Goal: Task Accomplishment & Management: Use online tool/utility

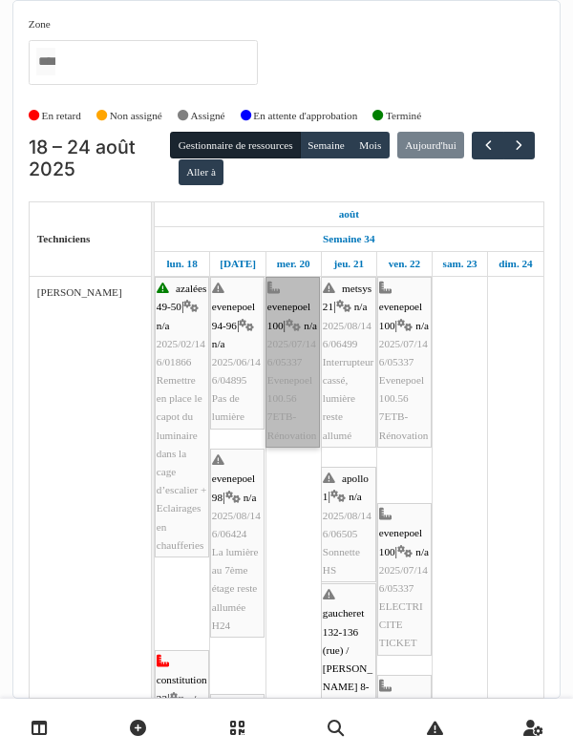
click at [312, 396] on link "evenepoel 100 | n/a 2025/07/146/05337 Evenepoel 100.56 7ETB-Rénovation" at bounding box center [292, 362] width 54 height 171
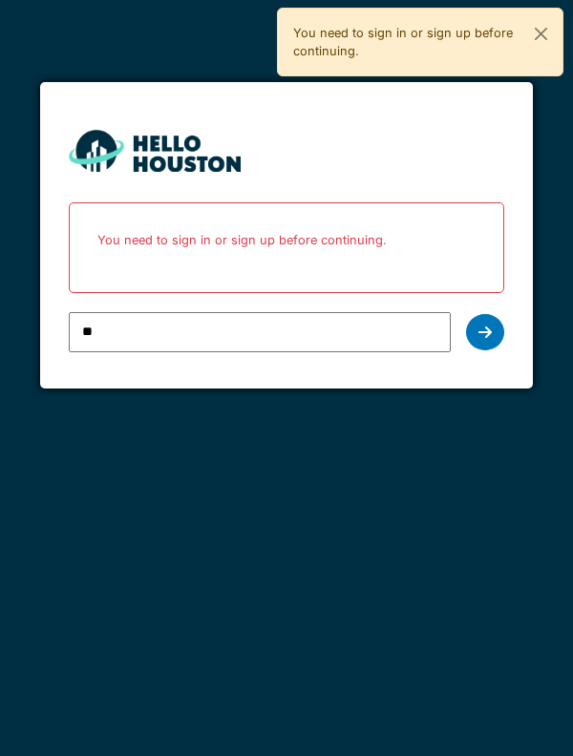
type input "**********"
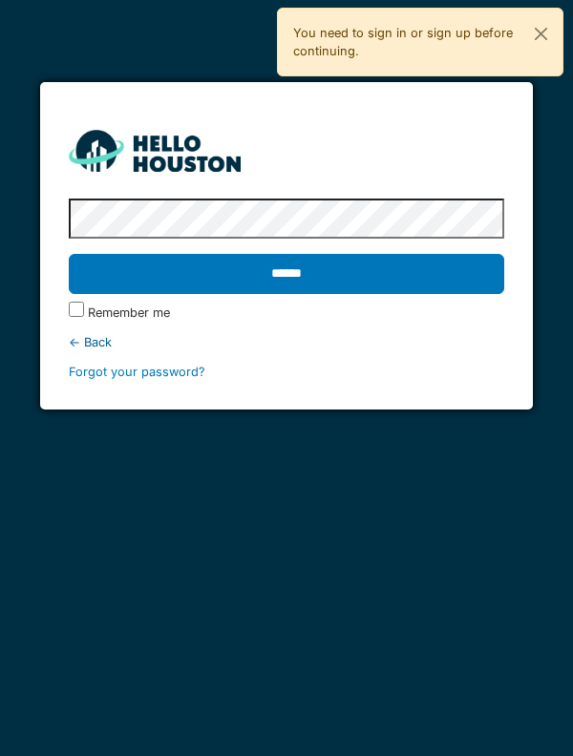
click at [457, 289] on input "******" at bounding box center [287, 274] width 436 height 40
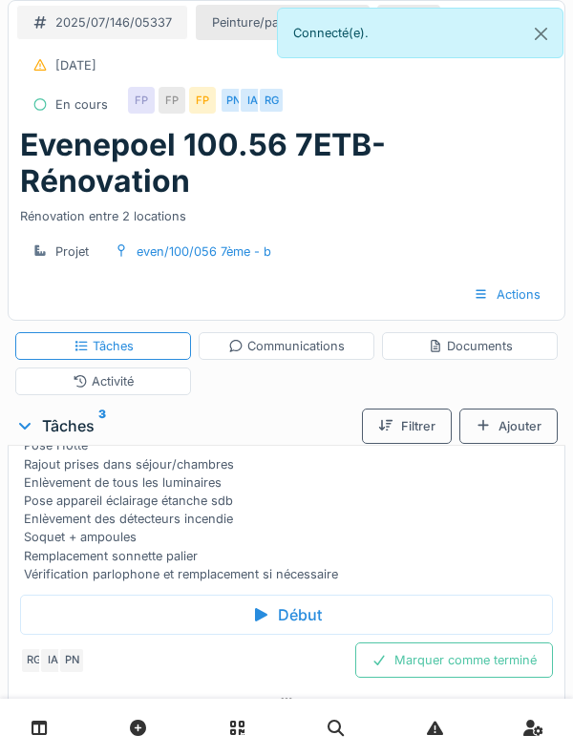
scroll to position [166, 0]
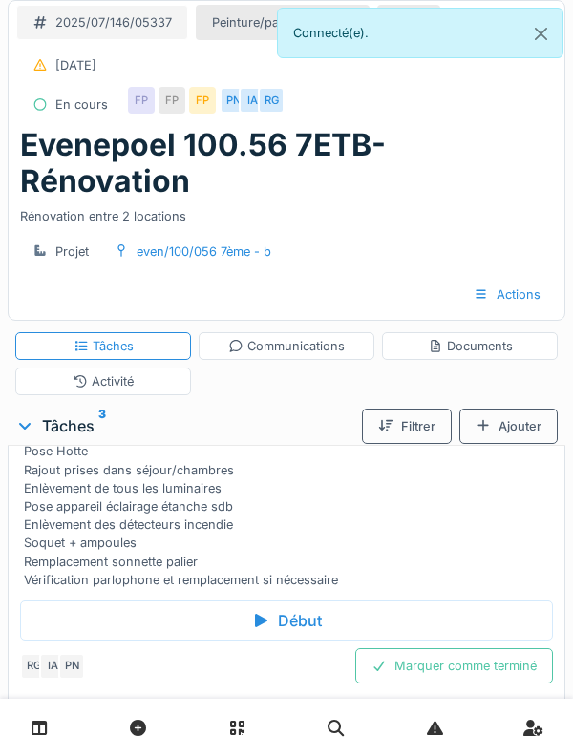
click at [459, 601] on div "Début" at bounding box center [286, 621] width 533 height 40
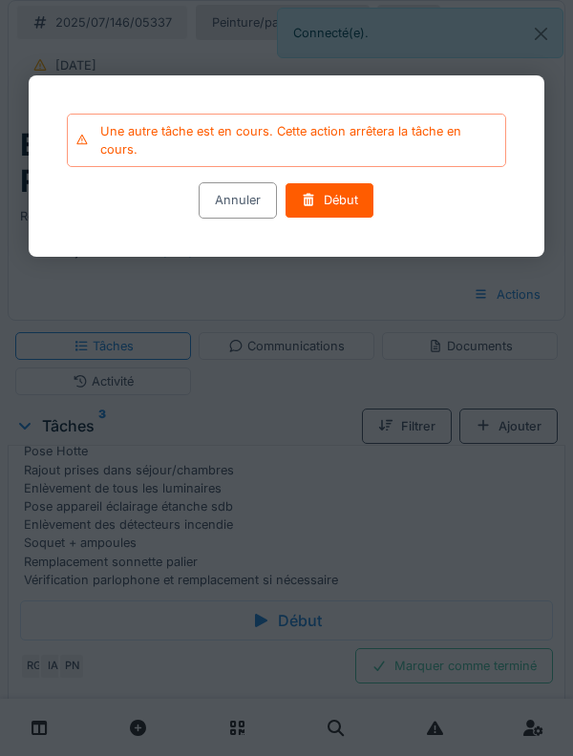
click at [333, 213] on div "Début" at bounding box center [330, 200] width 90 height 35
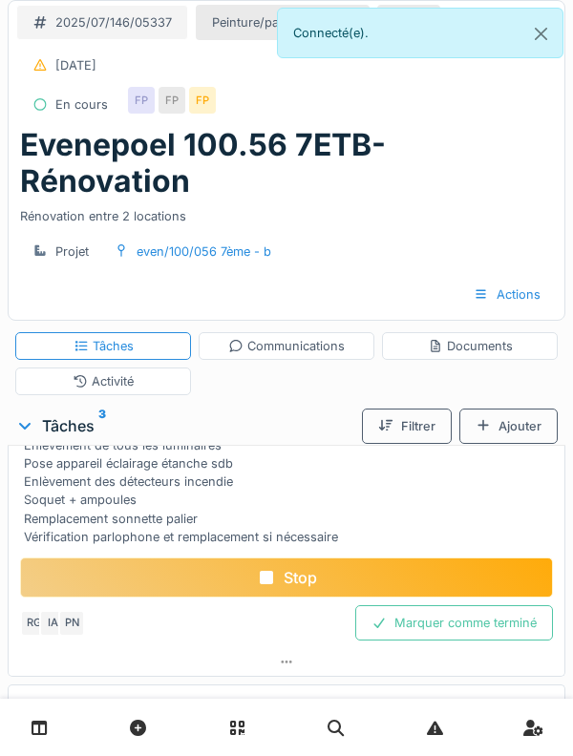
scroll to position [593, 0]
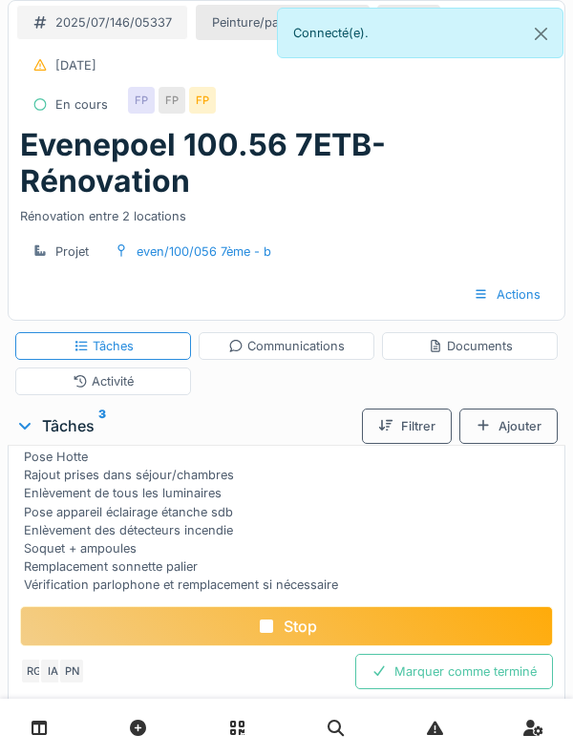
click at [139, 368] on div "Activité" at bounding box center [103, 382] width 176 height 28
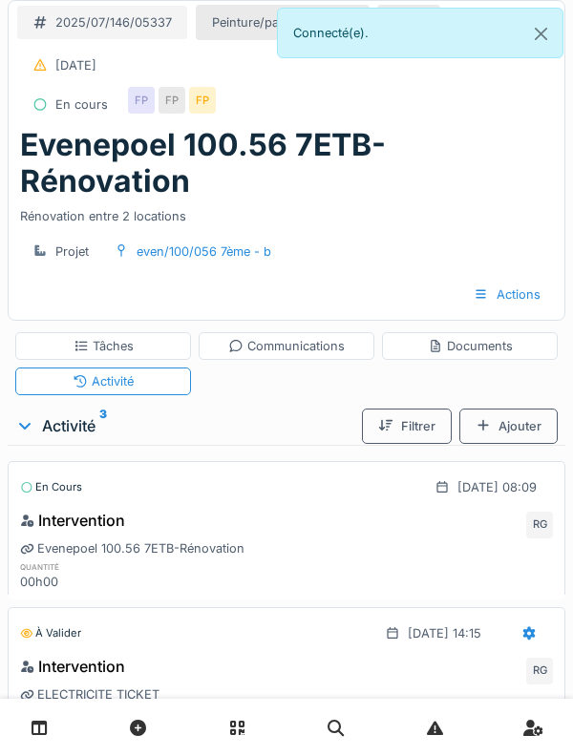
scroll to position [120, 0]
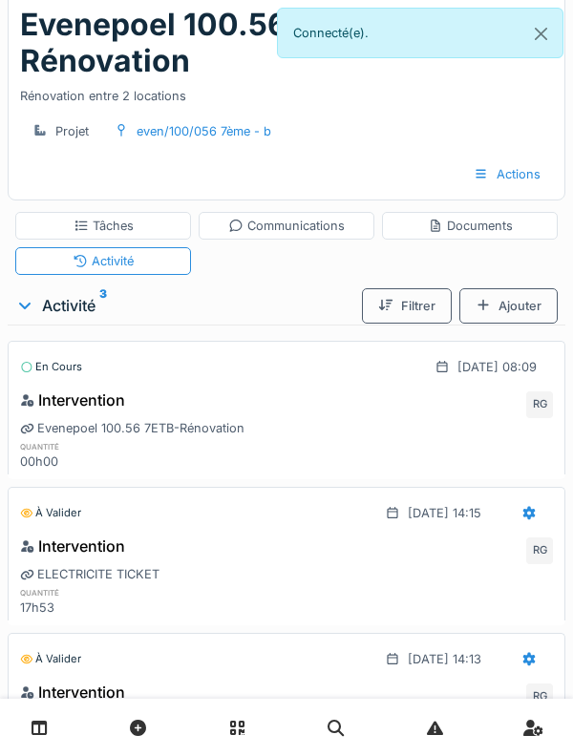
click at [322, 215] on div "Tâches Communications Documents Activité" at bounding box center [287, 243] width 558 height 78
click at [507, 217] on div "Documents" at bounding box center [470, 226] width 85 height 18
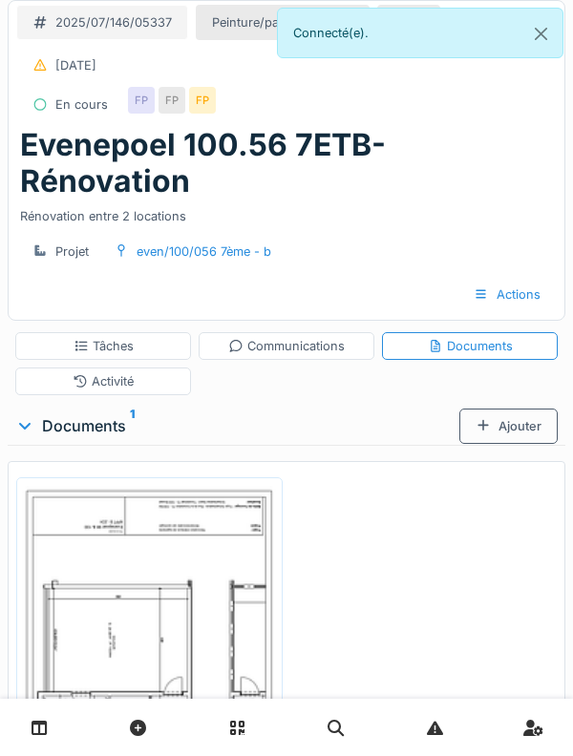
click at [106, 337] on div "Tâches" at bounding box center [104, 346] width 60 height 18
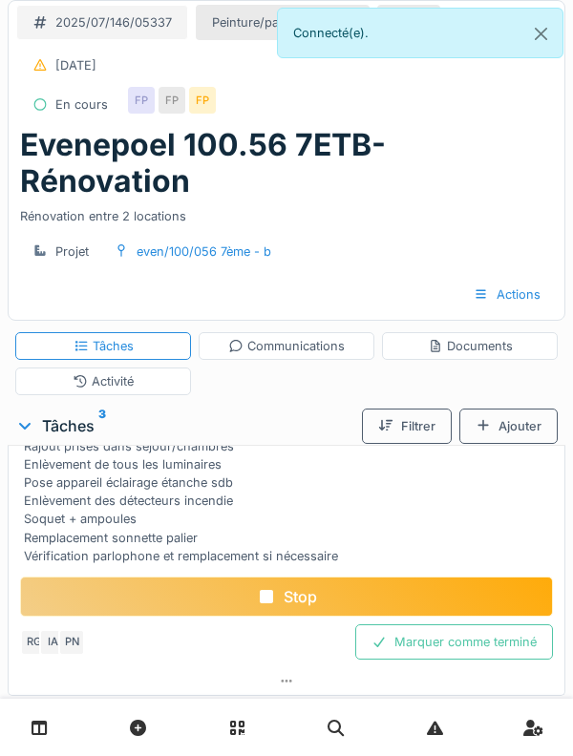
scroll to position [188, 0]
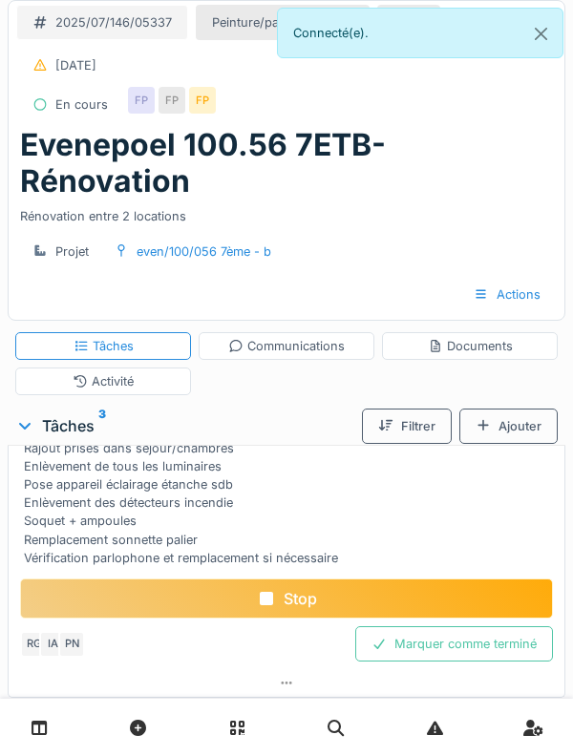
click at [509, 409] on div "Ajouter" at bounding box center [508, 426] width 98 height 35
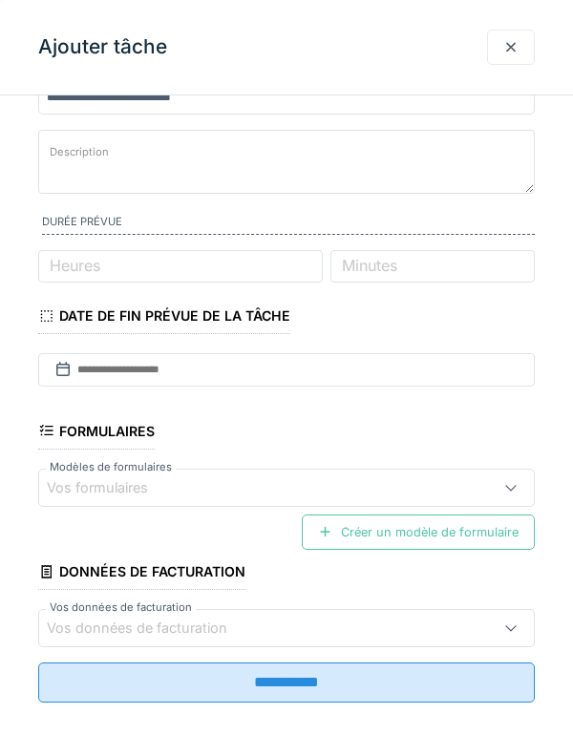
scroll to position [0, 0]
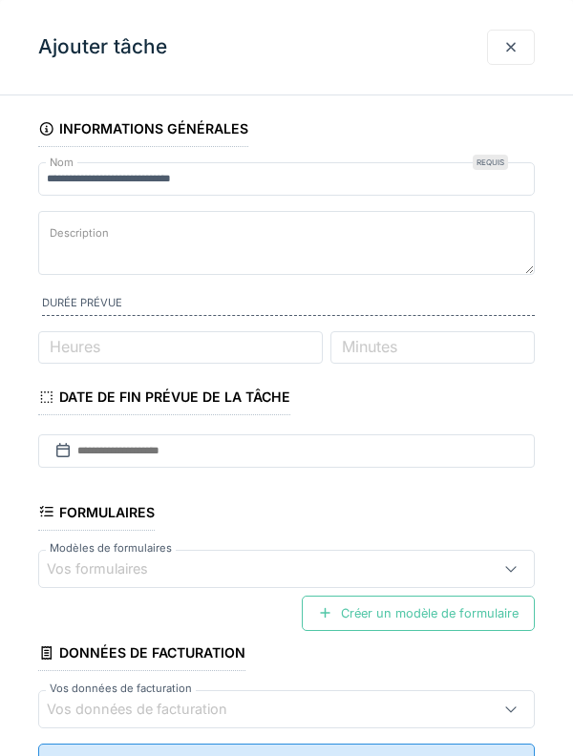
click at [509, 44] on div at bounding box center [510, 47] width 15 height 18
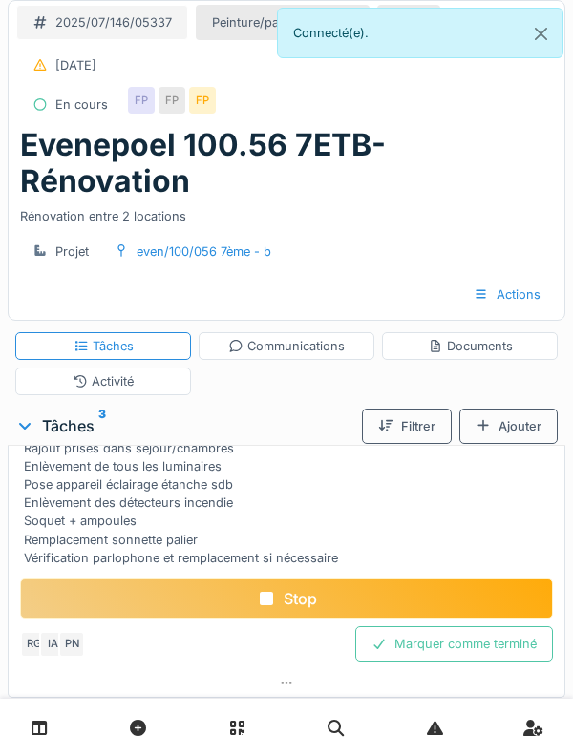
click at [423, 461] on div "COMPTEUR SCELLE Mise en conformité électrique Dans cuisine: prise frigo/LV/four…" at bounding box center [290, 458] width 533 height 220
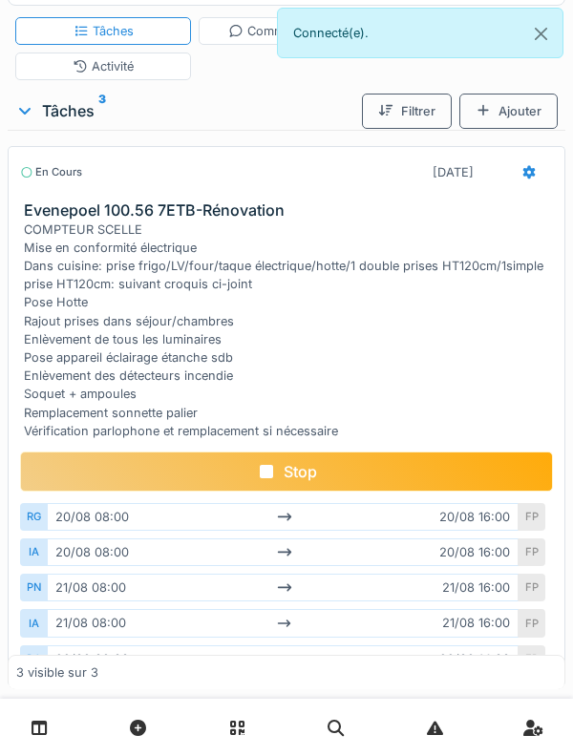
click at [519, 94] on div "Ajouter" at bounding box center [508, 111] width 98 height 35
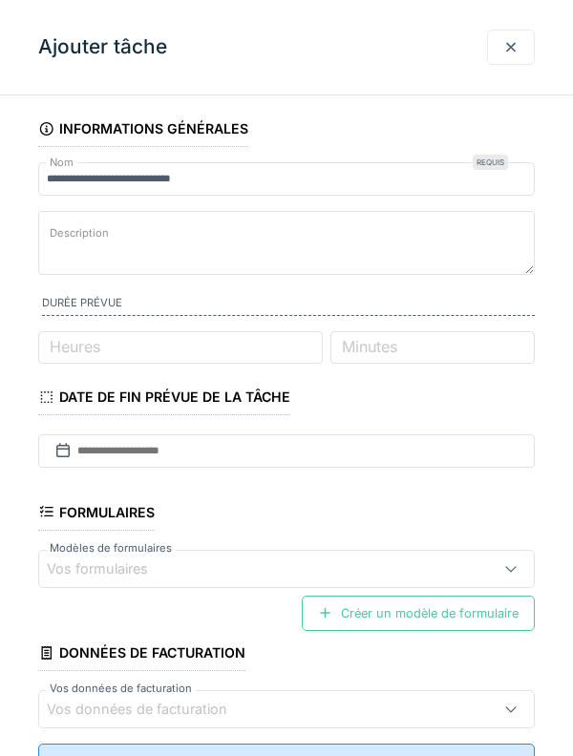
click at [511, 54] on div at bounding box center [510, 47] width 15 height 18
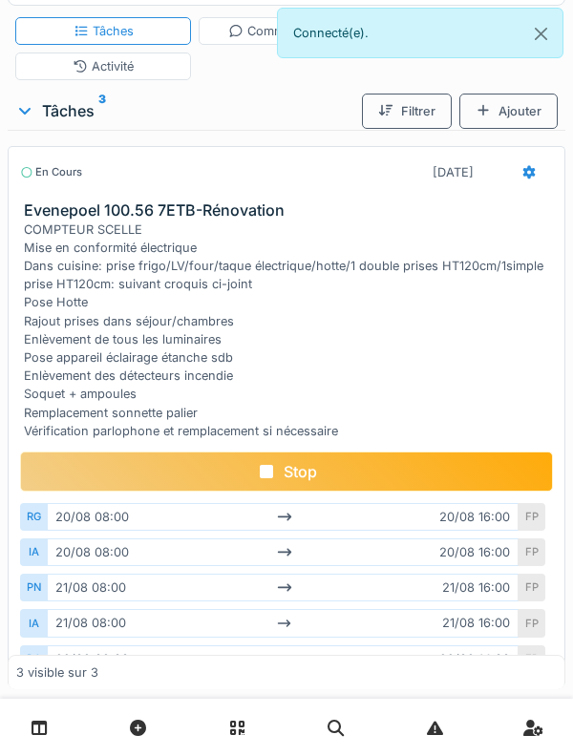
click at [392, 327] on div "COMPTEUR SCELLE Mise en conformité électrique Dans cuisine: prise frigo/LV/four…" at bounding box center [290, 331] width 533 height 220
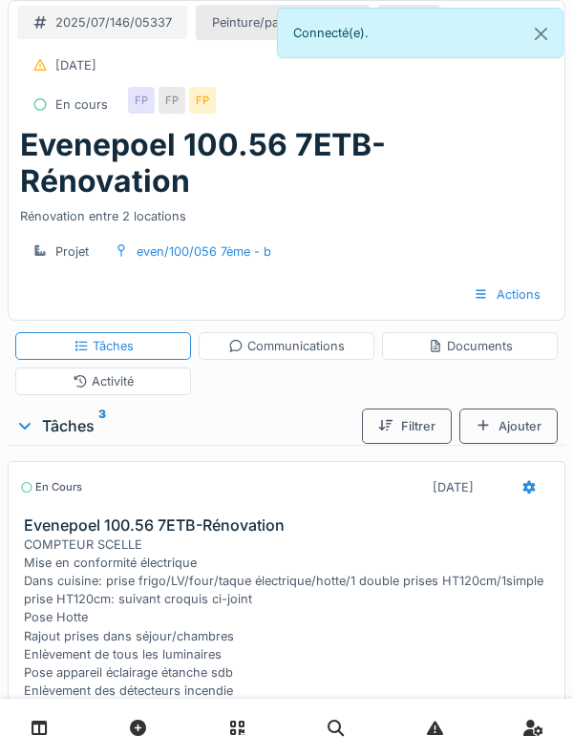
click at [168, 368] on div "Activité" at bounding box center [103, 382] width 176 height 28
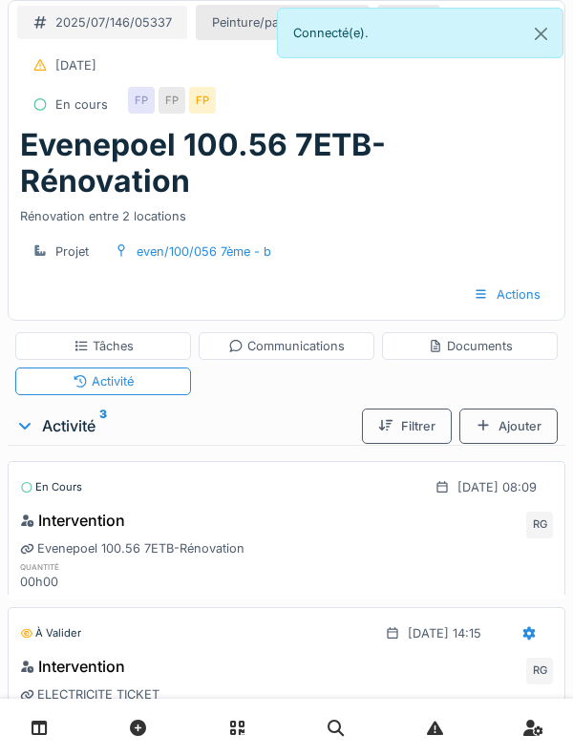
click at [526, 409] on div "Ajouter" at bounding box center [508, 426] width 98 height 35
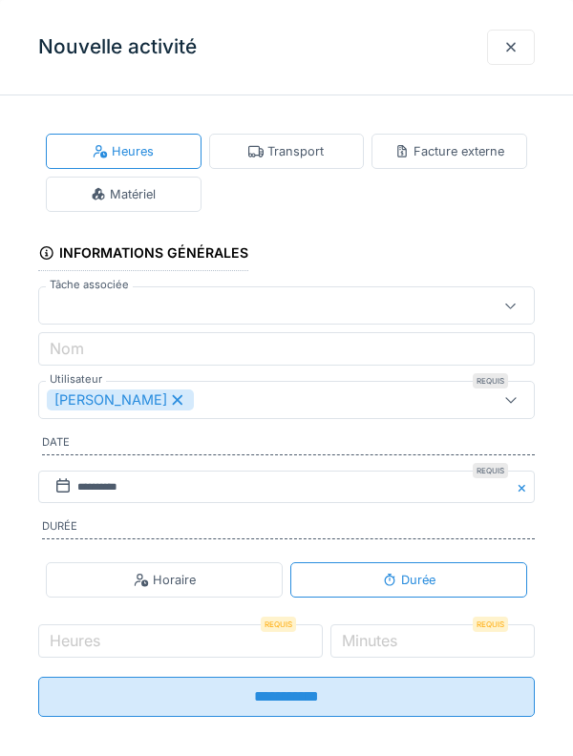
click at [307, 154] on div "Transport" at bounding box center [285, 151] width 75 height 18
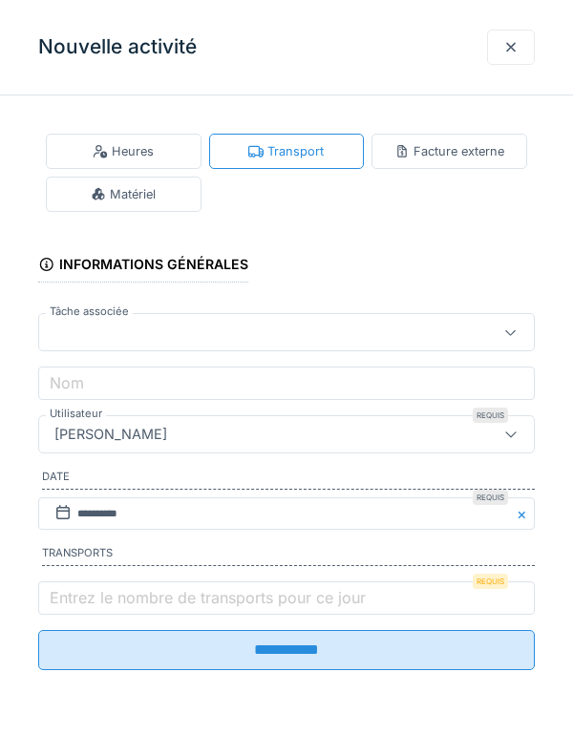
click at [232, 600] on label "Entrez le nombre de transports pour ce jour" at bounding box center [208, 597] width 324 height 23
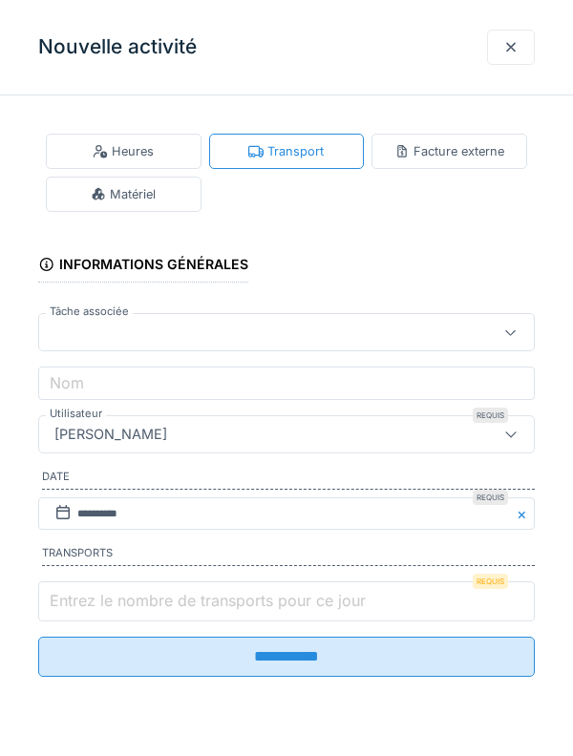
click at [232, 600] on input "Entrez le nombre de transports pour ce jour" at bounding box center [286, 602] width 497 height 40
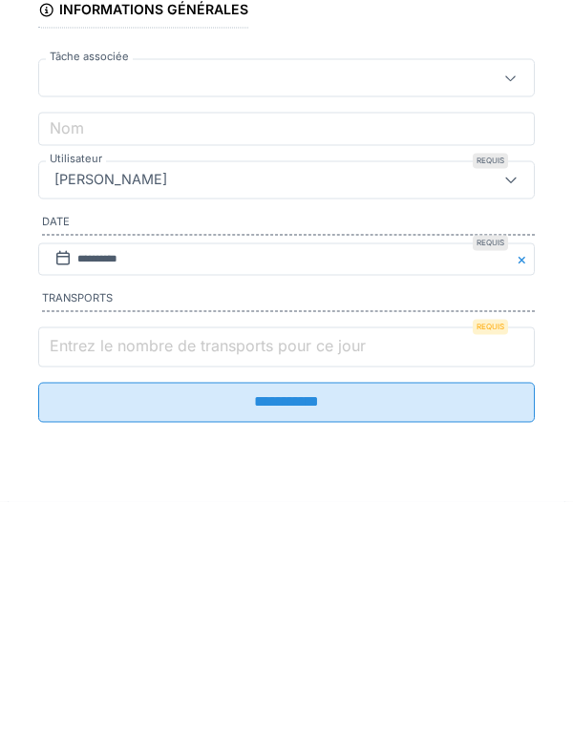
scroll to position [122, 0]
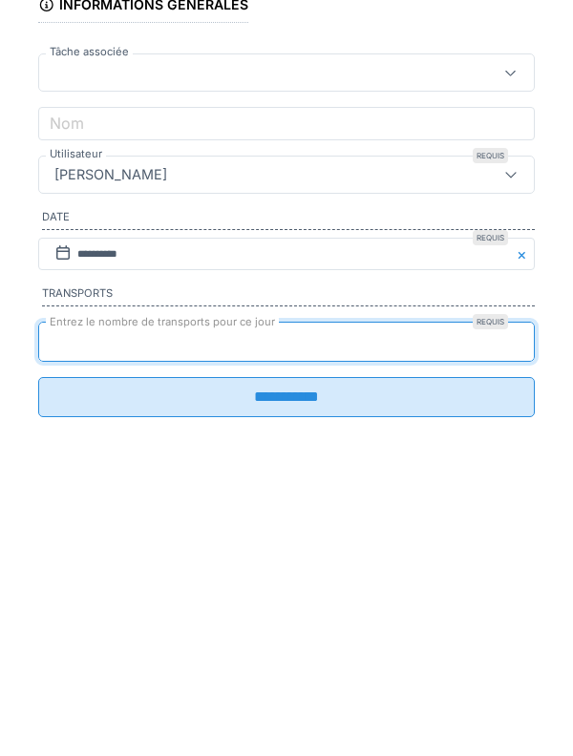
type input "*"
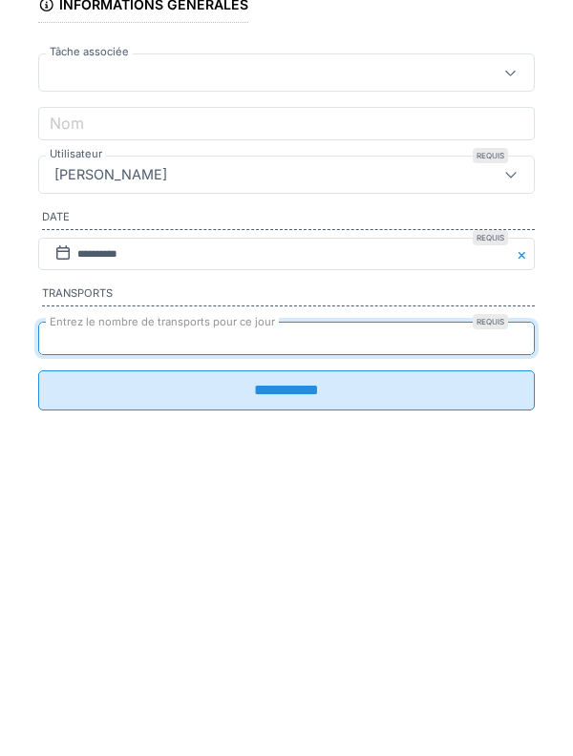
click at [297, 670] on input "**********" at bounding box center [286, 650] width 497 height 40
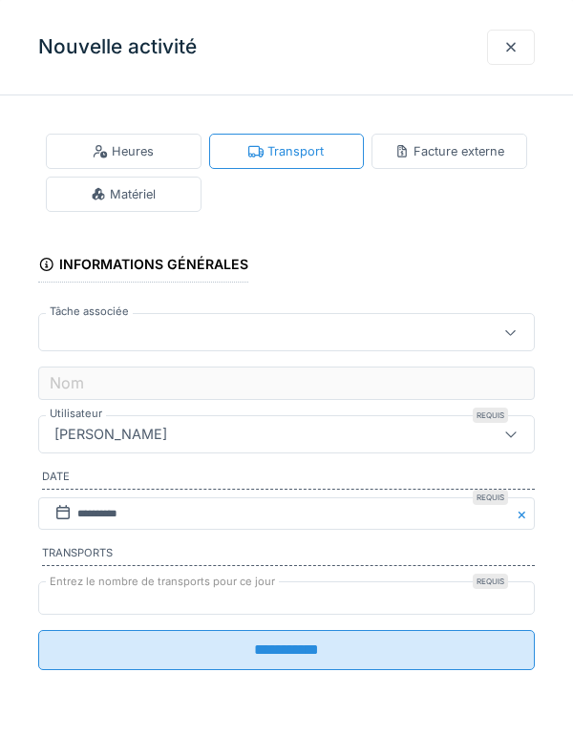
click at [566, 442] on div "**********" at bounding box center [286, 378] width 573 height 756
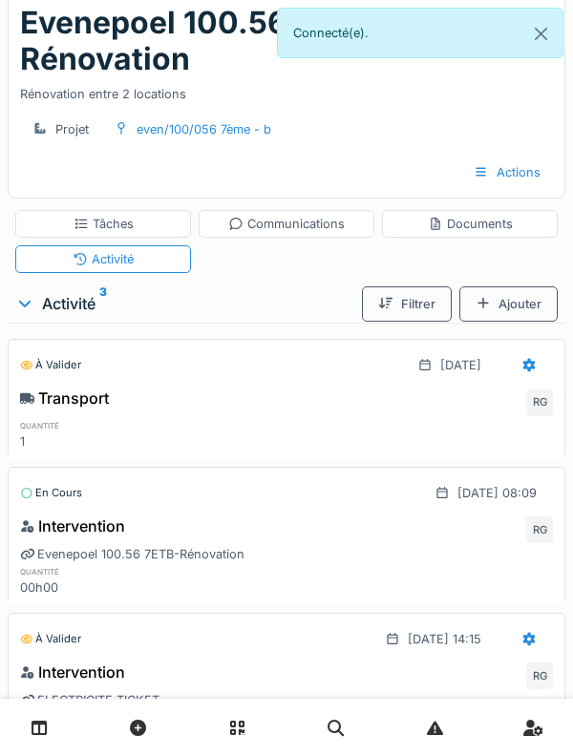
scroll to position [0, 0]
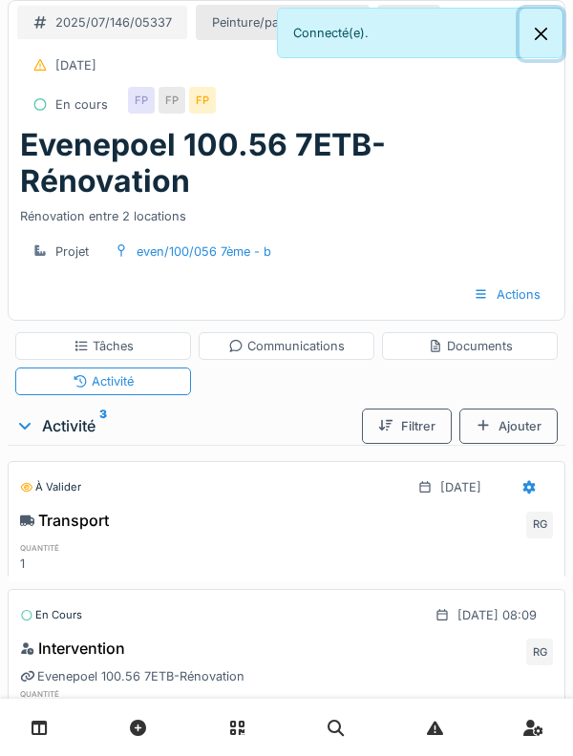
click at [540, 34] on button "Close" at bounding box center [540, 34] width 43 height 51
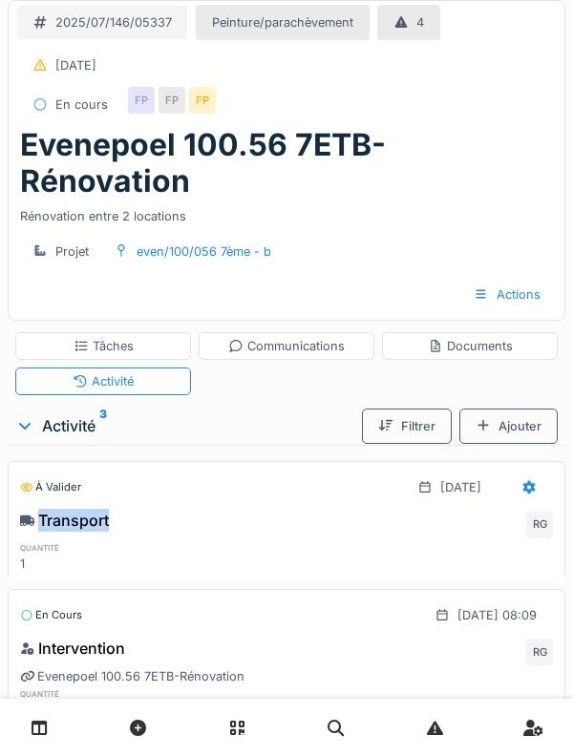
click at [503, 234] on div "Projet even/100/056 7ème - b" at bounding box center [286, 251] width 540 height 35
click at [347, 332] on div "Communications" at bounding box center [287, 346] width 176 height 28
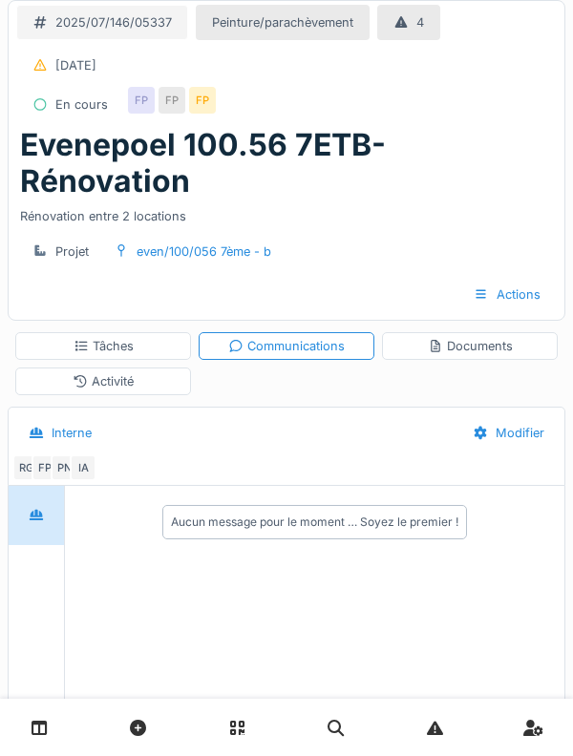
click at [453, 337] on div "Documents" at bounding box center [470, 346] width 85 height 18
